Goal: Task Accomplishment & Management: Use online tool/utility

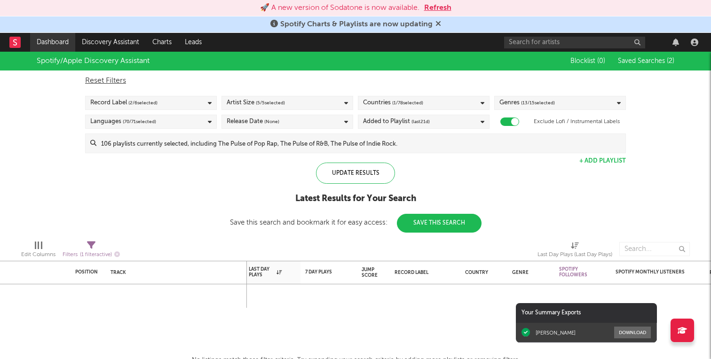
click at [66, 47] on link "Dashboard" at bounding box center [52, 42] width 45 height 19
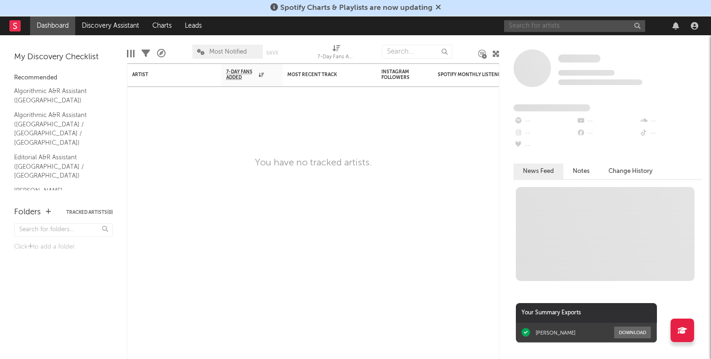
click at [536, 28] on input "text" at bounding box center [574, 26] width 141 height 12
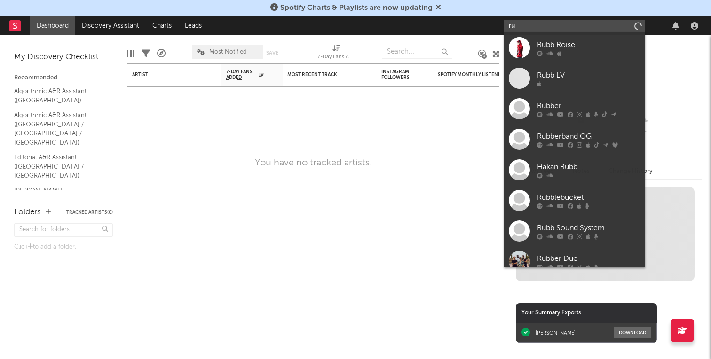
type input "r"
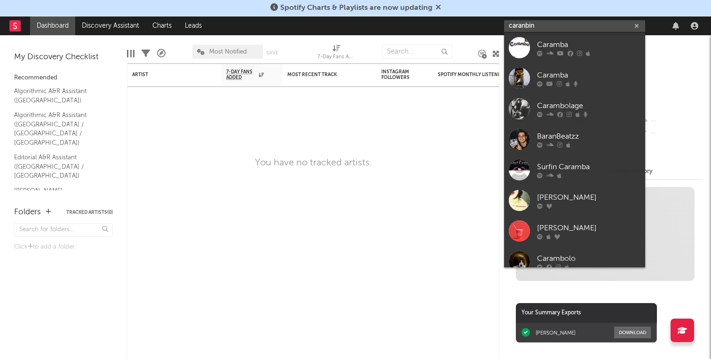
type input "caranbin3"
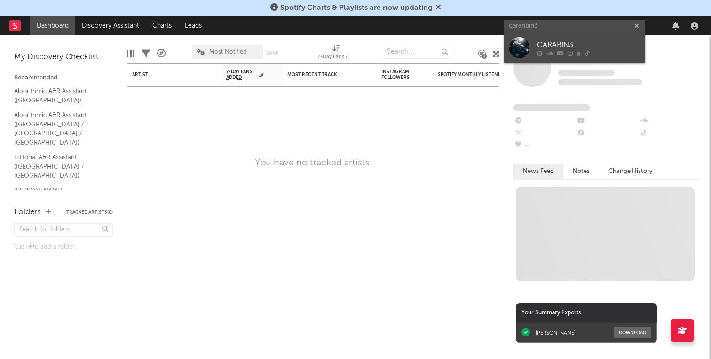
click at [558, 39] on div "CARABIN3" at bounding box center [588, 44] width 103 height 11
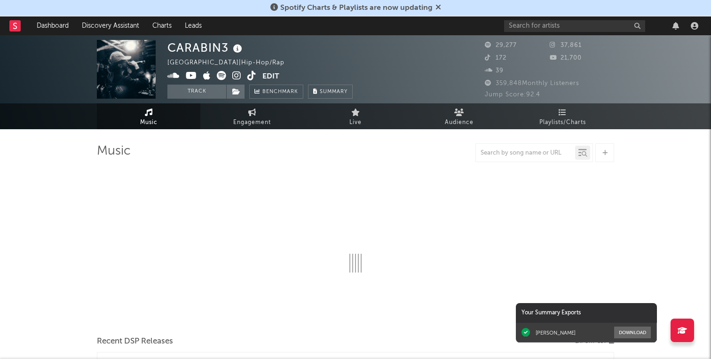
select select "6m"
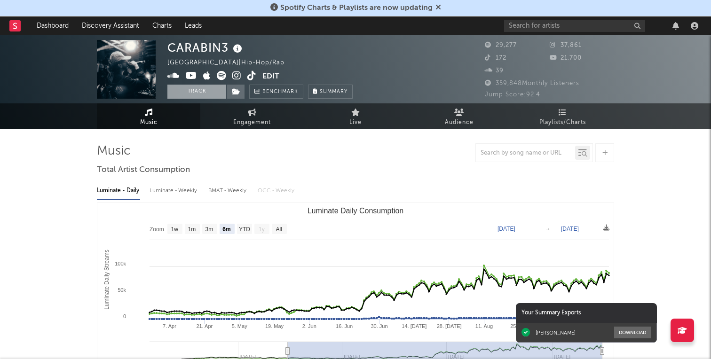
click at [206, 90] on button "Track" at bounding box center [196, 92] width 59 height 14
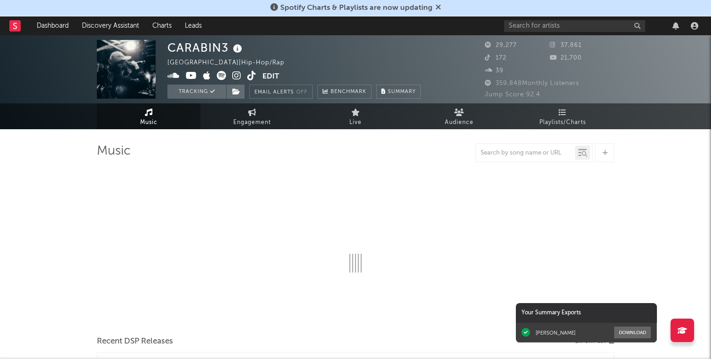
select select "6m"
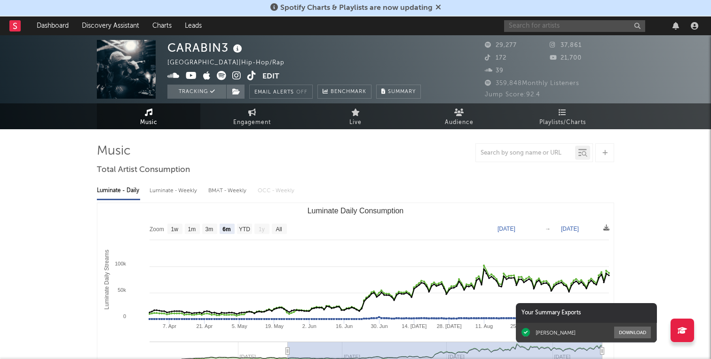
click at [523, 30] on input "text" at bounding box center [574, 26] width 141 height 12
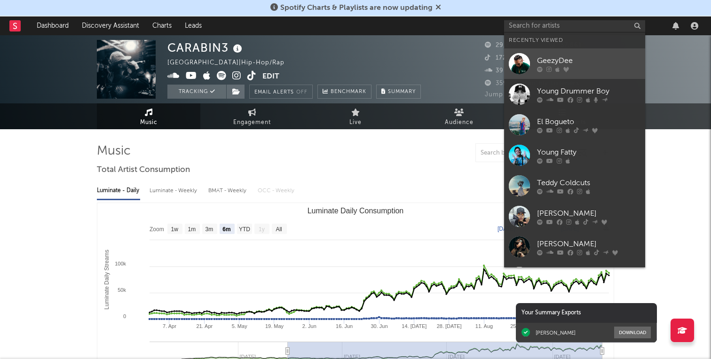
click at [565, 55] on div "GeezyDee" at bounding box center [588, 60] width 103 height 11
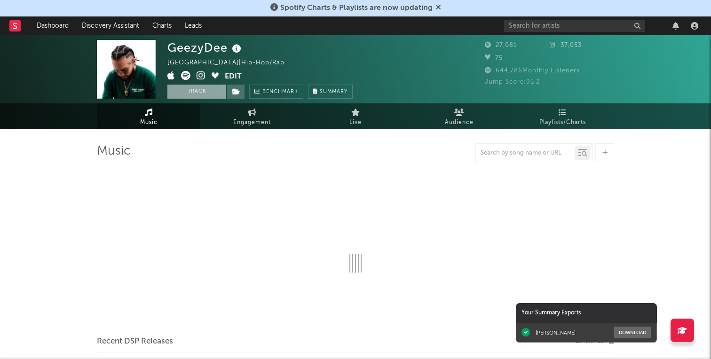
select select "1w"
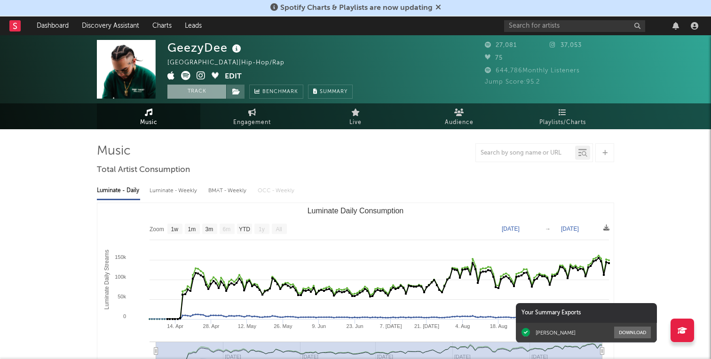
click at [192, 96] on button "Track" at bounding box center [196, 92] width 59 height 14
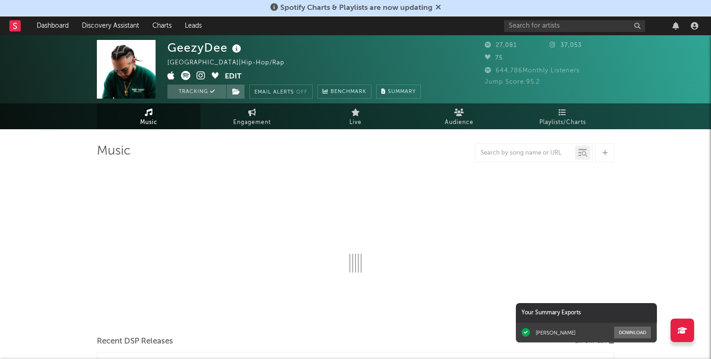
select select "1w"
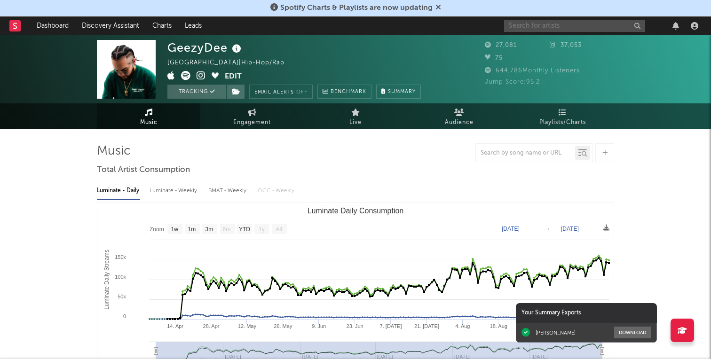
click at [519, 23] on input "text" at bounding box center [574, 26] width 141 height 12
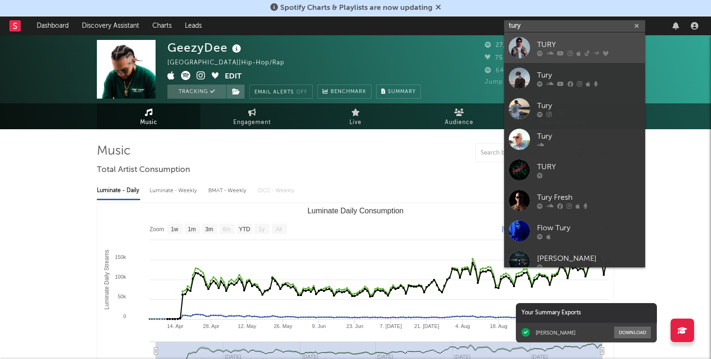
type input "tury"
click at [522, 44] on div at bounding box center [519, 47] width 21 height 21
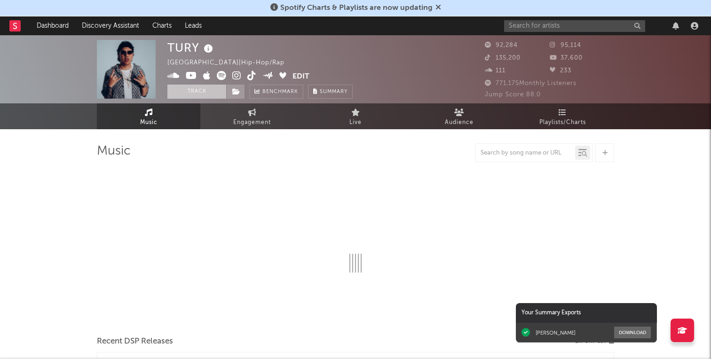
select select "6m"
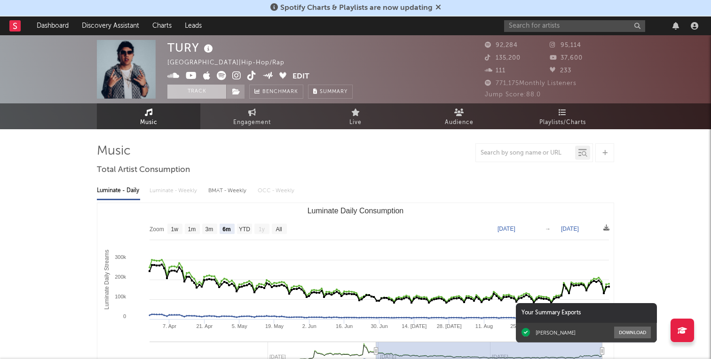
click at [192, 91] on button "Track" at bounding box center [196, 92] width 59 height 14
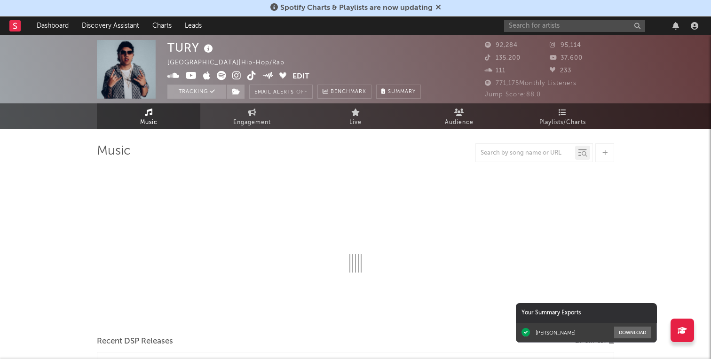
select select "6m"
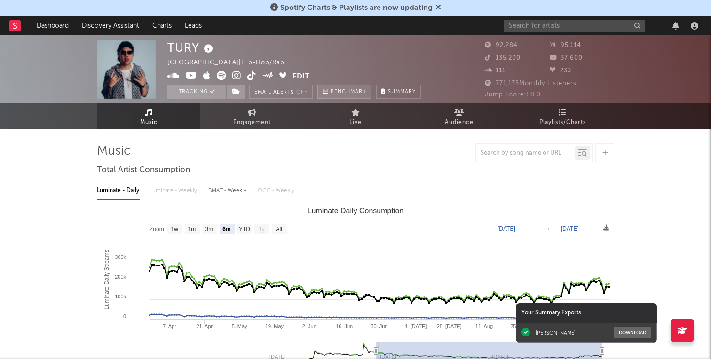
click at [353, 92] on span "Benchmark" at bounding box center [349, 92] width 36 height 11
click at [514, 24] on input "text" at bounding box center [574, 26] width 141 height 12
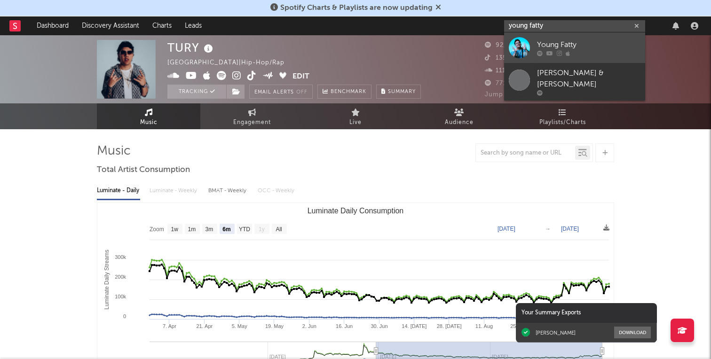
type input "young fatty"
click at [546, 43] on div "Young Fatty" at bounding box center [588, 44] width 103 height 11
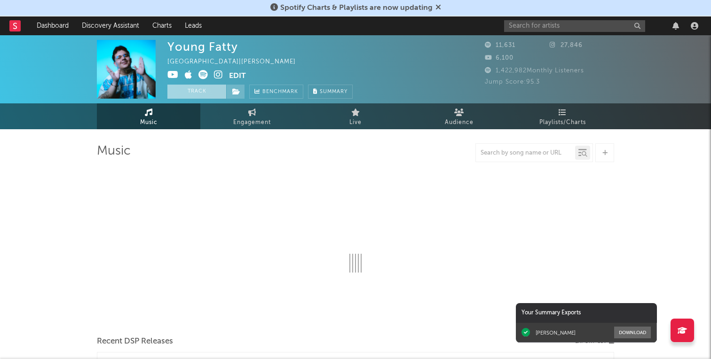
select select "1w"
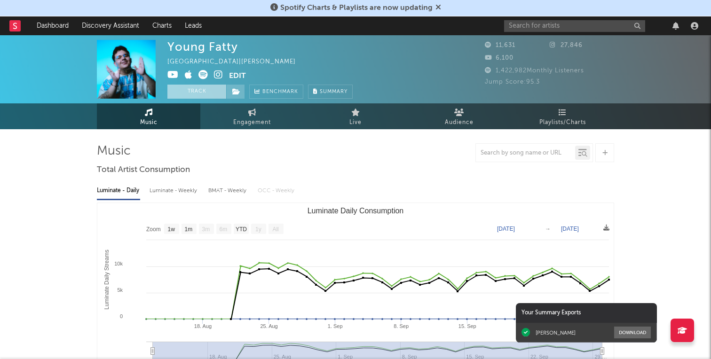
click at [202, 95] on button "Track" at bounding box center [196, 92] width 59 height 14
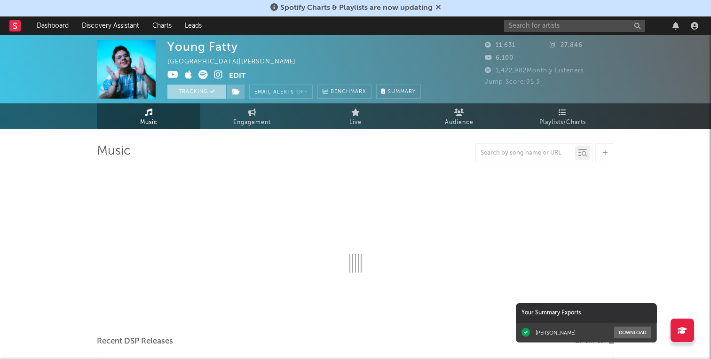
select select "1w"
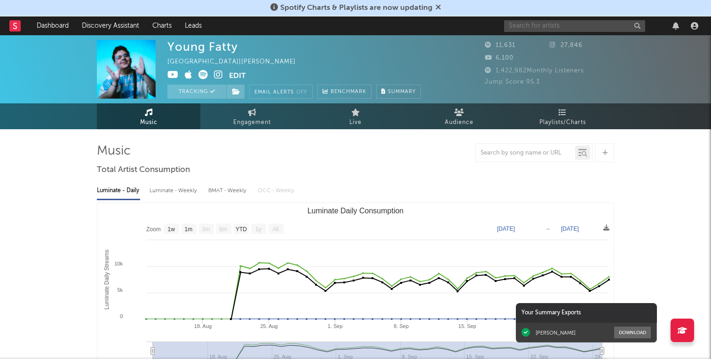
click at [518, 25] on input "text" at bounding box center [574, 26] width 141 height 12
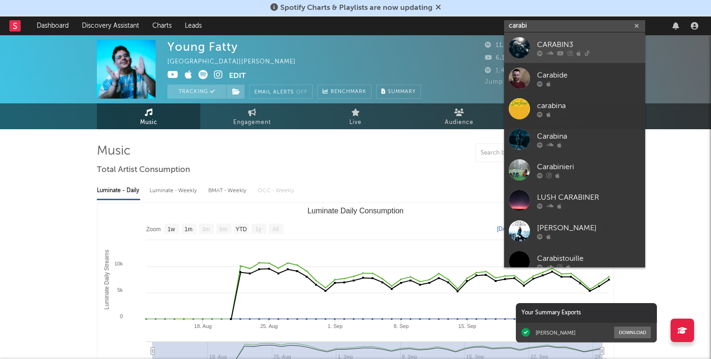
type input "carabi"
click at [543, 38] on link "CARABIN3" at bounding box center [574, 47] width 141 height 31
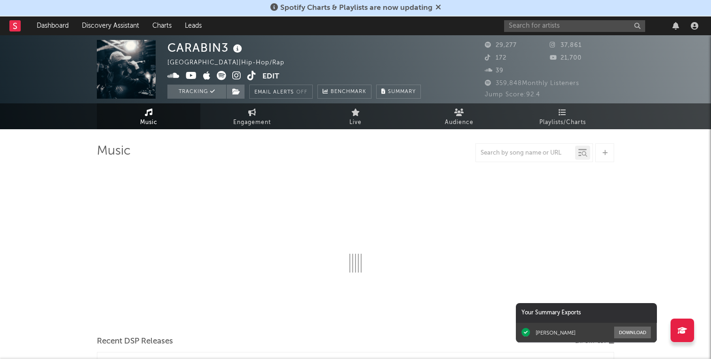
select select "6m"
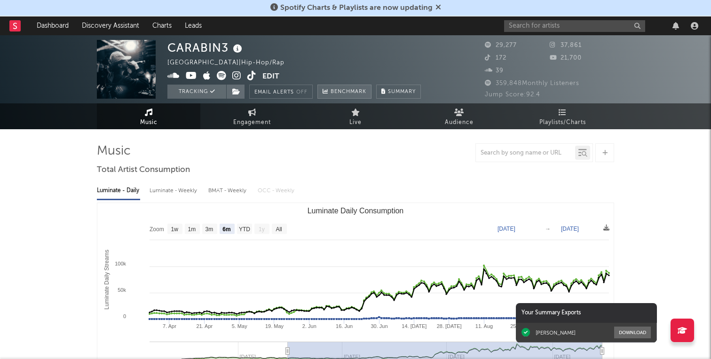
click at [350, 97] on span "Benchmark" at bounding box center [349, 92] width 36 height 11
click at [398, 91] on span "Summary" at bounding box center [402, 91] width 28 height 5
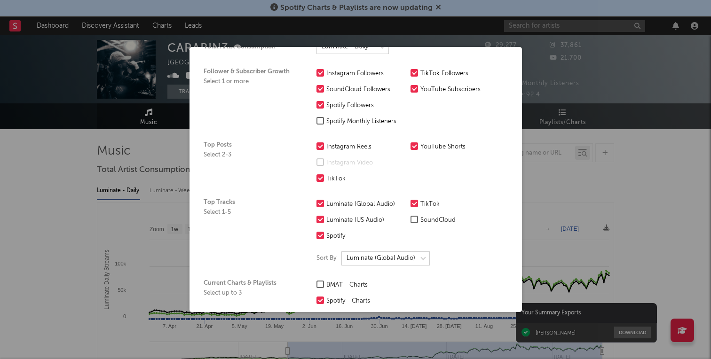
scroll to position [120, 0]
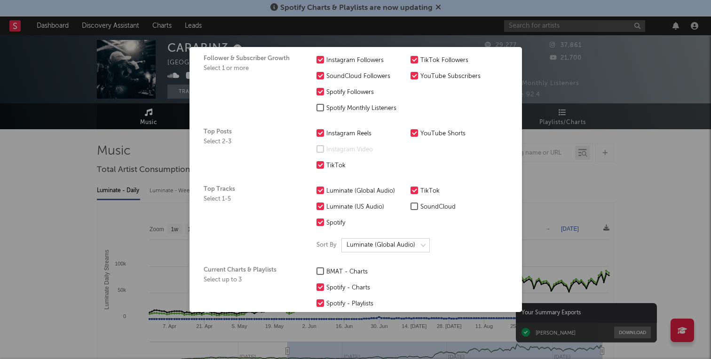
click at [321, 109] on div at bounding box center [321, 108] width 8 height 8
click at [317, 109] on input "Spotify Monthly Listeners" at bounding box center [317, 108] width 0 height 11
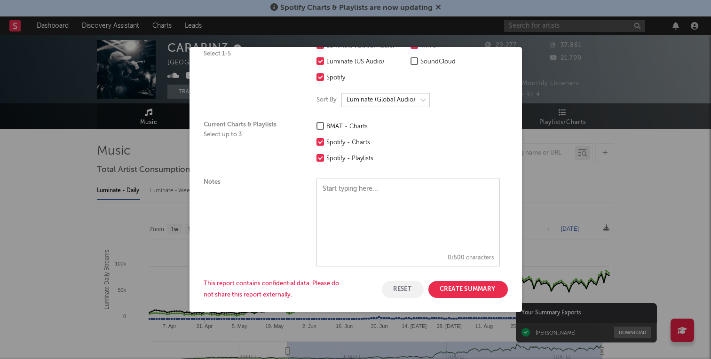
scroll to position [273, 0]
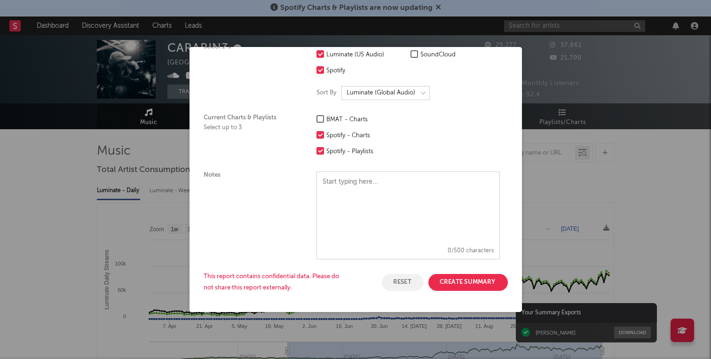
click at [473, 283] on button "Create Summary" at bounding box center [469, 282] width 80 height 17
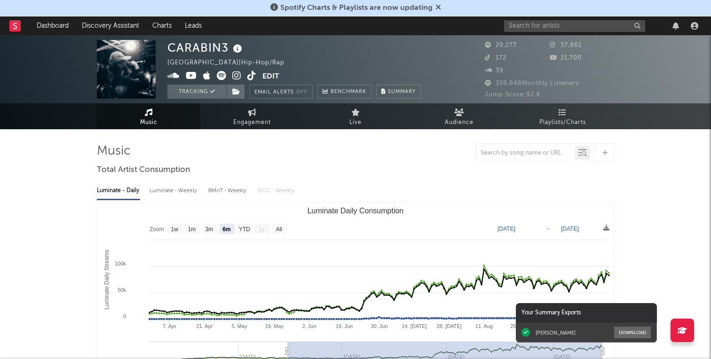
scroll to position [0, 0]
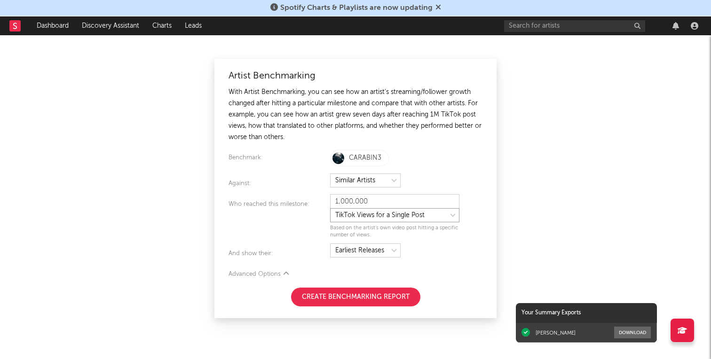
click at [382, 217] on select at bounding box center [394, 215] width 129 height 14
click at [350, 215] on select at bounding box center [394, 215] width 129 height 14
click at [337, 248] on select at bounding box center [365, 251] width 71 height 14
click at [357, 300] on button "Create Benchmarking Report" at bounding box center [355, 297] width 129 height 19
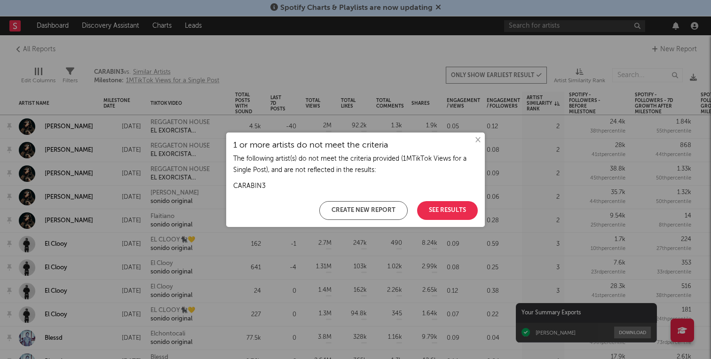
click at [441, 216] on button "See Results" at bounding box center [447, 210] width 61 height 19
